Goal: Task Accomplishment & Management: Complete application form

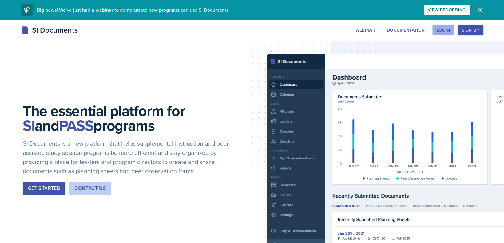
click at [448, 34] on button "Login" at bounding box center [444, 30] width 22 height 10
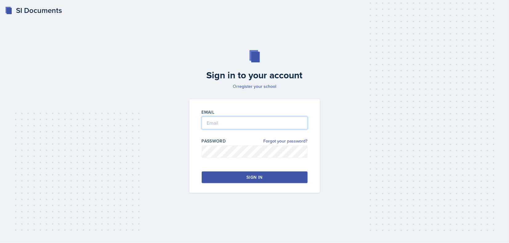
click at [228, 124] on input "email" at bounding box center [255, 123] width 106 height 13
type input "[EMAIL_ADDRESS][DOMAIN_NAME]"
click at [233, 182] on button "Sign in" at bounding box center [255, 178] width 106 height 12
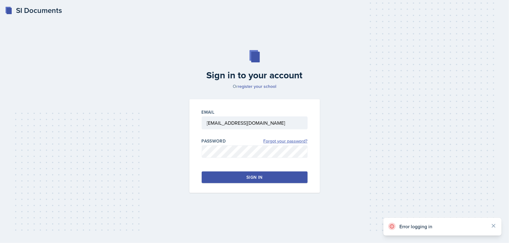
click at [270, 144] on link "Forgot your password?" at bounding box center [285, 141] width 44 height 6
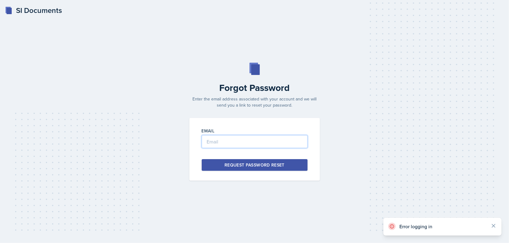
click at [221, 137] on input "email" at bounding box center [255, 141] width 106 height 13
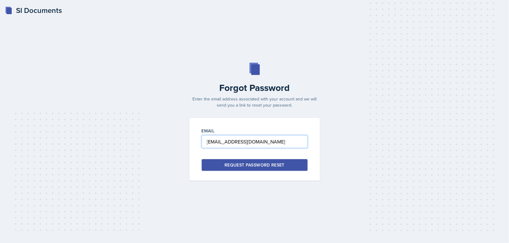
type input "[EMAIL_ADDRESS][DOMAIN_NAME]"
click at [268, 159] on div "Email [EMAIL_ADDRESS][DOMAIN_NAME] Request Password Reset" at bounding box center [254, 149] width 130 height 63
click at [275, 168] on button "Request Password Reset" at bounding box center [255, 165] width 106 height 12
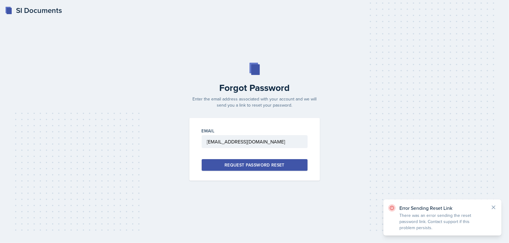
click at [246, 171] on div "Email [EMAIL_ADDRESS][DOMAIN_NAME] Request Password Reset" at bounding box center [254, 149] width 130 height 63
click at [235, 163] on div "Request Password Reset" at bounding box center [254, 165] width 60 height 6
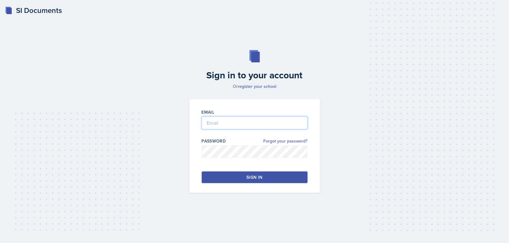
type input "[EMAIL_ADDRESS][DOMAIN_NAME]"
click at [248, 178] on div "Sign in" at bounding box center [254, 177] width 16 height 6
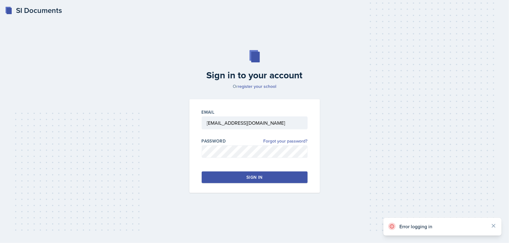
click at [248, 178] on div "Sign in" at bounding box center [254, 177] width 16 height 6
click at [26, 8] on div "SI Documents" at bounding box center [33, 10] width 57 height 11
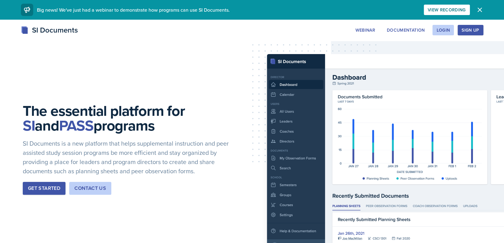
click at [469, 36] on div "SI Documents Webinar Documentation Login Sign Up Sign Up Login Documentation We…" at bounding box center [252, 37] width 504 height 25
click at [465, 33] on div "Sign Up" at bounding box center [471, 30] width 18 height 5
click at [446, 29] on div "Login" at bounding box center [444, 30] width 14 height 5
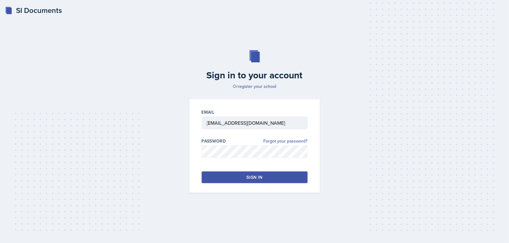
click at [239, 178] on button "Sign in" at bounding box center [255, 178] width 106 height 12
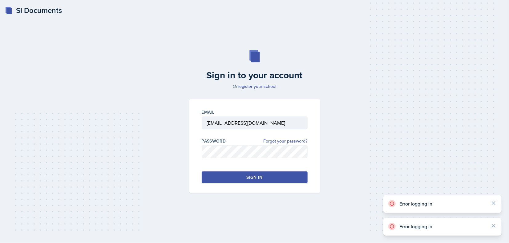
click at [239, 178] on button "Sign in" at bounding box center [255, 178] width 106 height 12
